Goal: Task Accomplishment & Management: Manage account settings

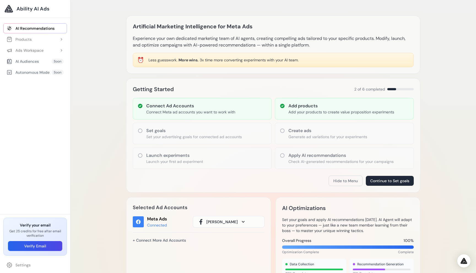
scroll to position [185, 0]
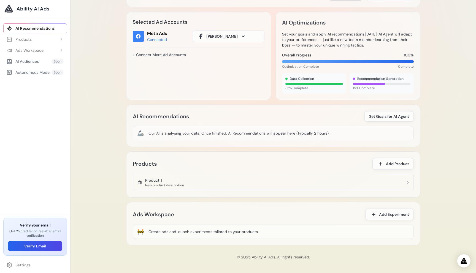
click at [106, 181] on div "Artificial Marketing Intelligence for Meta Ads Experience your own dedicated ma…" at bounding box center [272, 44] width 405 height 458
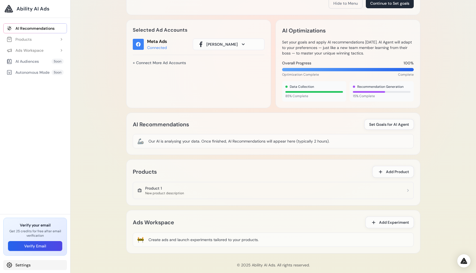
click at [24, 263] on link "Settings" at bounding box center [35, 265] width 64 height 10
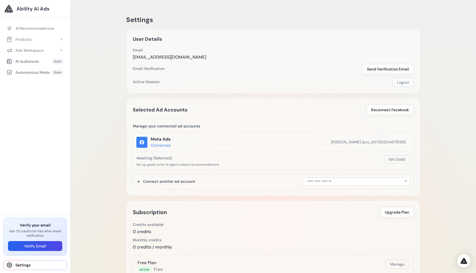
click at [400, 86] on button "Logout" at bounding box center [402, 82] width 21 height 9
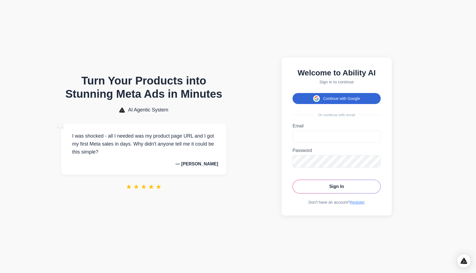
click at [336, 98] on button "Continue with Google" at bounding box center [336, 98] width 88 height 11
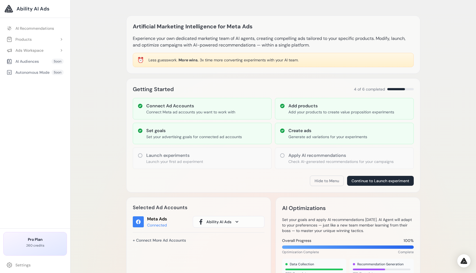
scroll to position [6, 0]
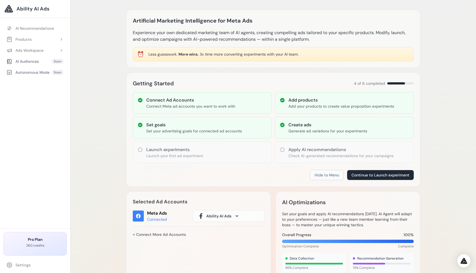
click at [323, 179] on button "Hide to Menu" at bounding box center [327, 175] width 34 height 10
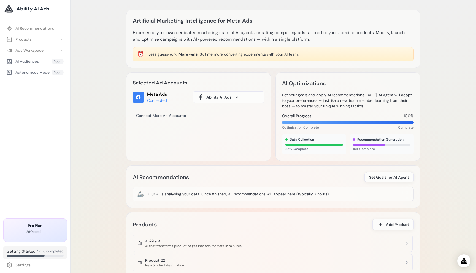
click at [51, 254] on div "Getting Started 4 of 6 completed" at bounding box center [35, 251] width 57 height 6
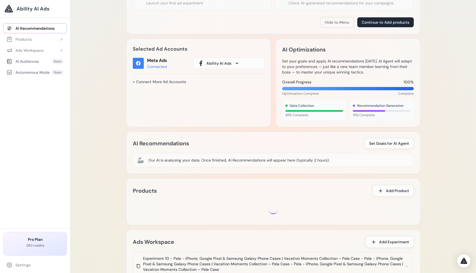
scroll to position [175, 0]
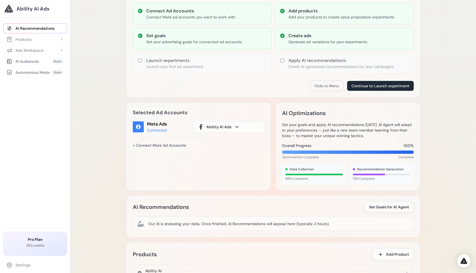
scroll to position [96, 0]
